Goal: Task Accomplishment & Management: Manage account settings

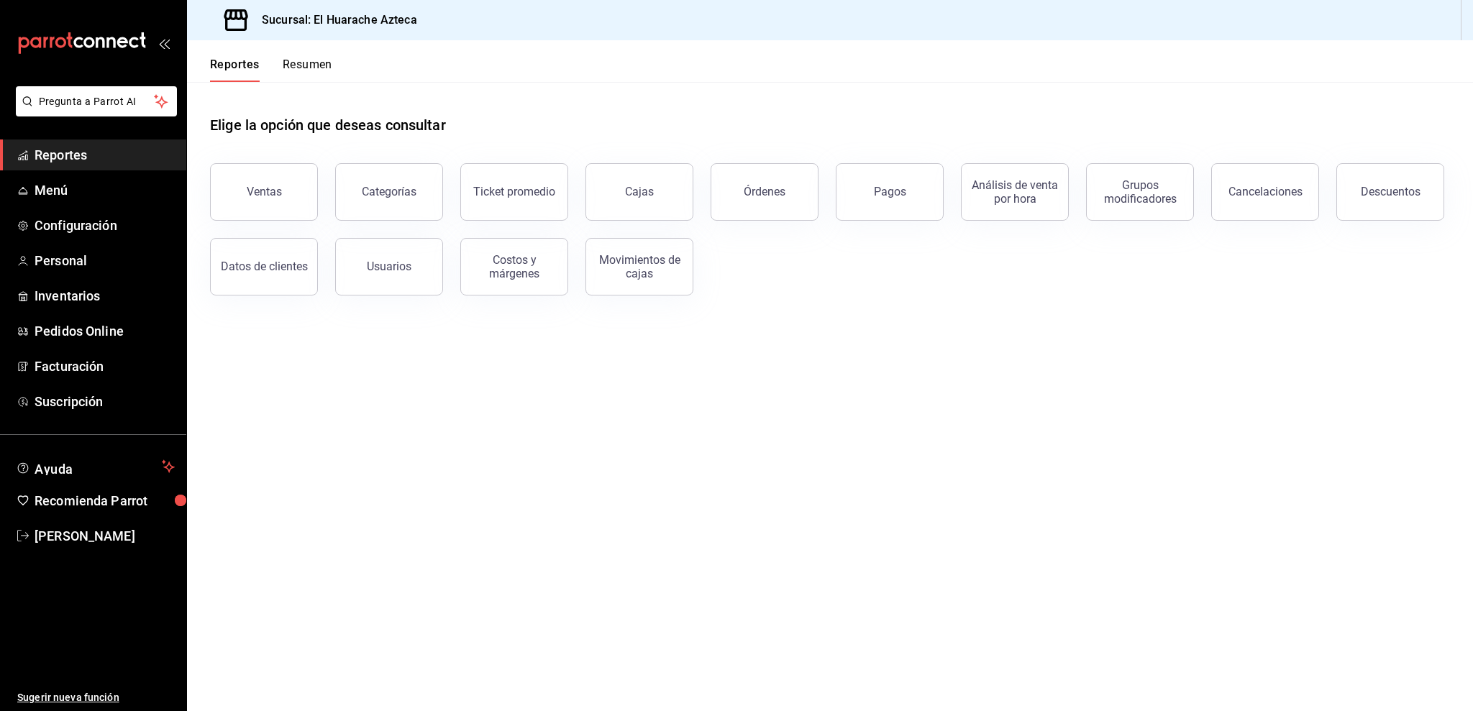
click at [81, 159] on span "Reportes" at bounding box center [105, 154] width 140 height 19
click at [882, 204] on button "Pagos" at bounding box center [890, 192] width 108 height 58
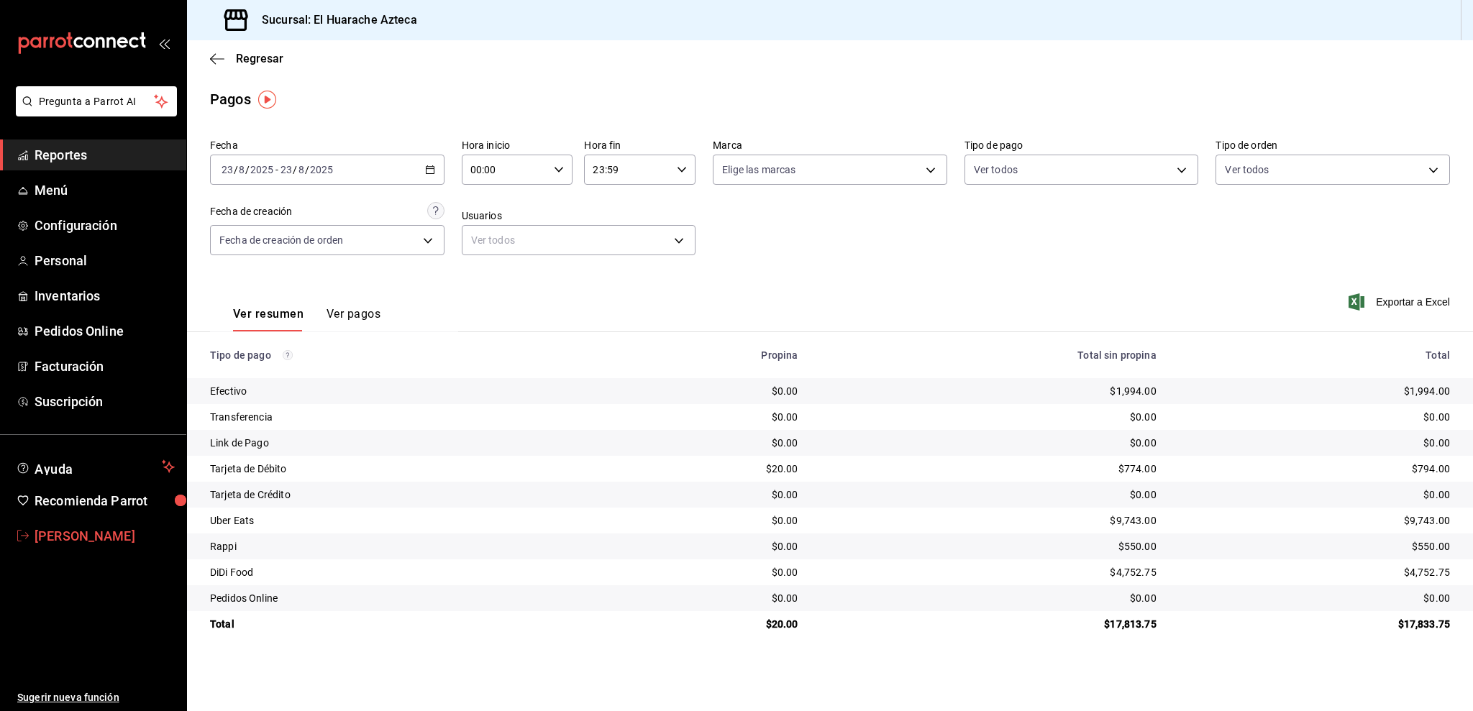
click at [52, 530] on span "[PERSON_NAME]" at bounding box center [105, 535] width 140 height 19
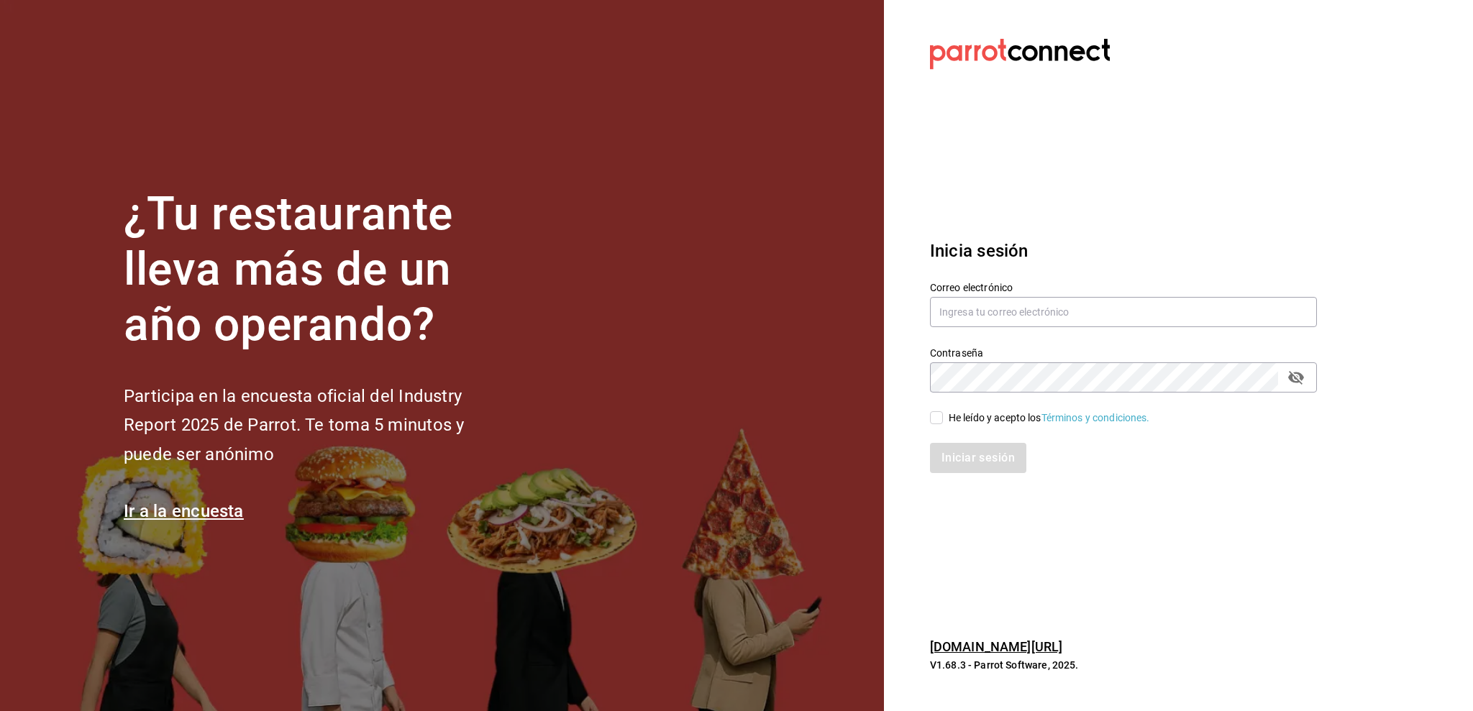
click at [990, 331] on div "Contraseña Contraseña" at bounding box center [1115, 360] width 404 height 63
click at [981, 318] on input "text" at bounding box center [1123, 312] width 387 height 30
type input "[PERSON_NAME][EMAIL_ADDRESS][DOMAIN_NAME]"
click at [938, 423] on input "He leído y acepto los Términos y condiciones." at bounding box center [936, 417] width 13 height 13
checkbox input "true"
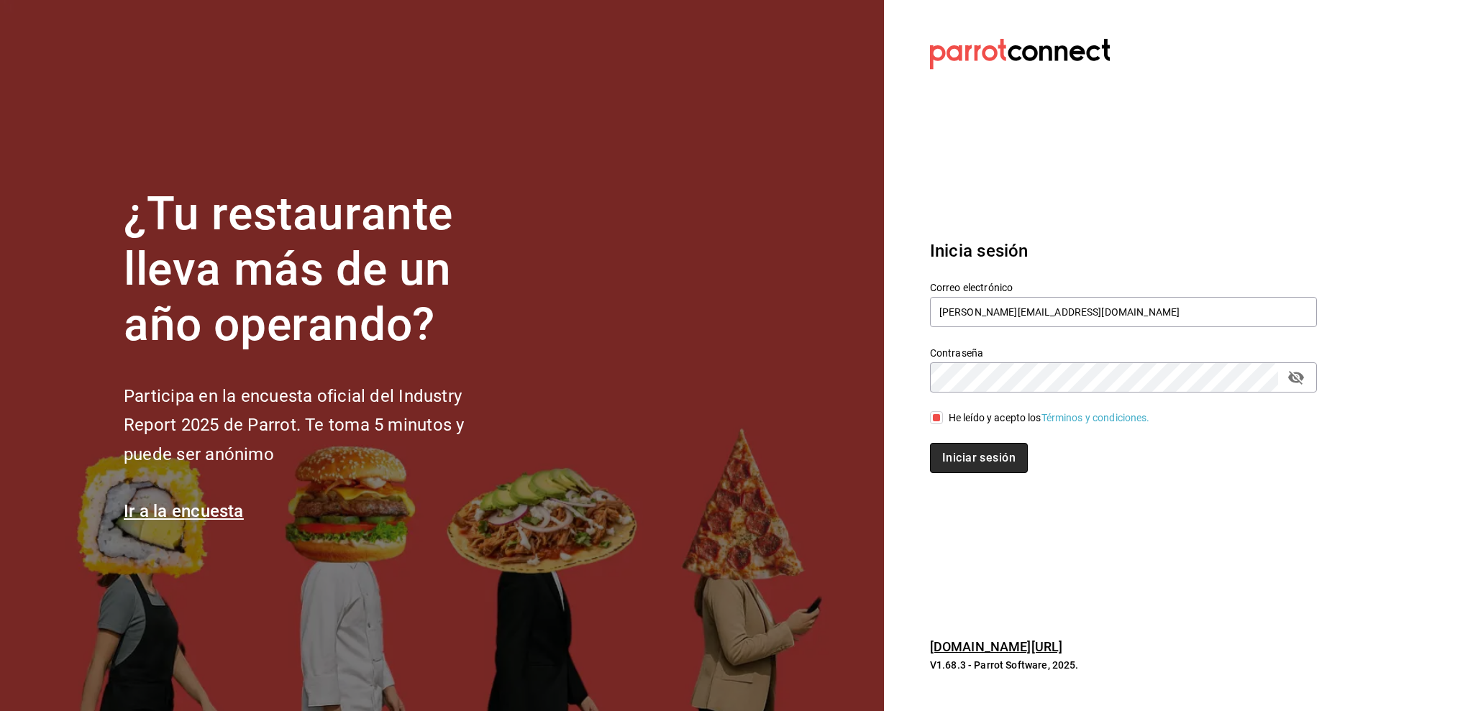
click at [965, 463] on button "Iniciar sesión" at bounding box center [979, 458] width 98 height 30
